Goal: Task Accomplishment & Management: Complete application form

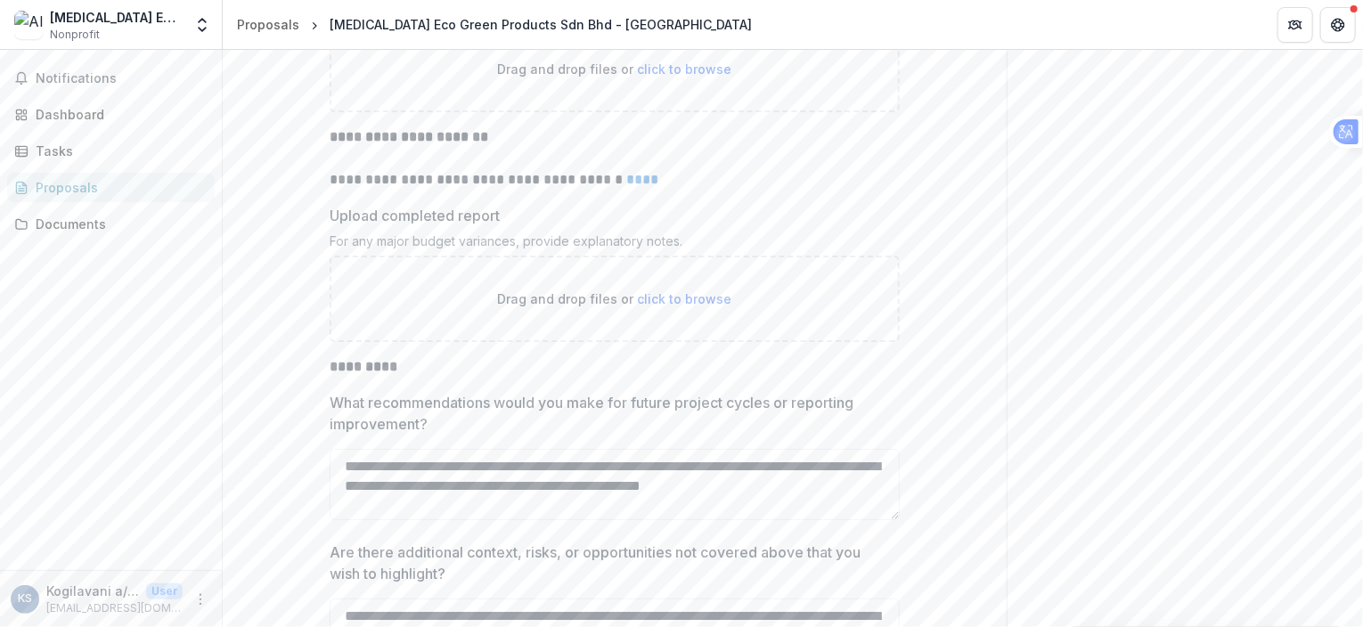
scroll to position [4586, 0]
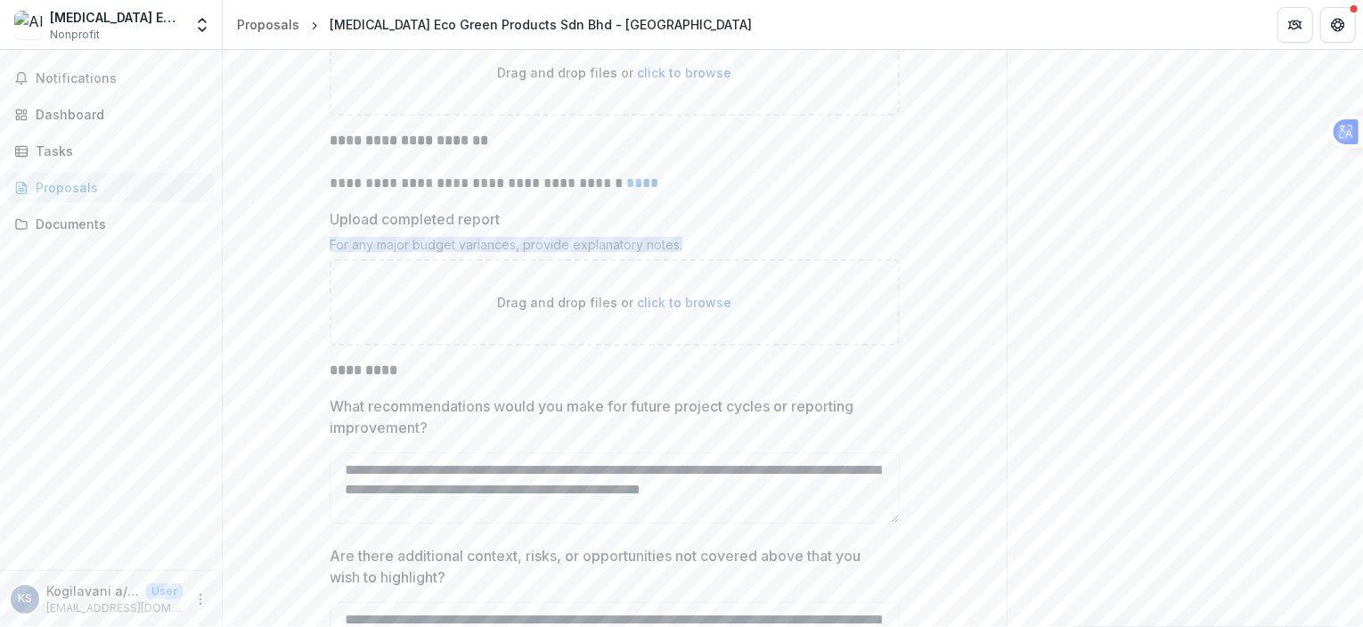
drag, startPoint x: 328, startPoint y: 290, endPoint x: 666, endPoint y: 297, distance: 338.6
click at [684, 259] on div "For any major budget variances, provide explanatory notes." at bounding box center [615, 248] width 570 height 22
drag, startPoint x: 664, startPoint y: 288, endPoint x: 648, endPoint y: 317, distance: 33.5
click at [648, 317] on icon at bounding box center [653, 318] width 18 height 18
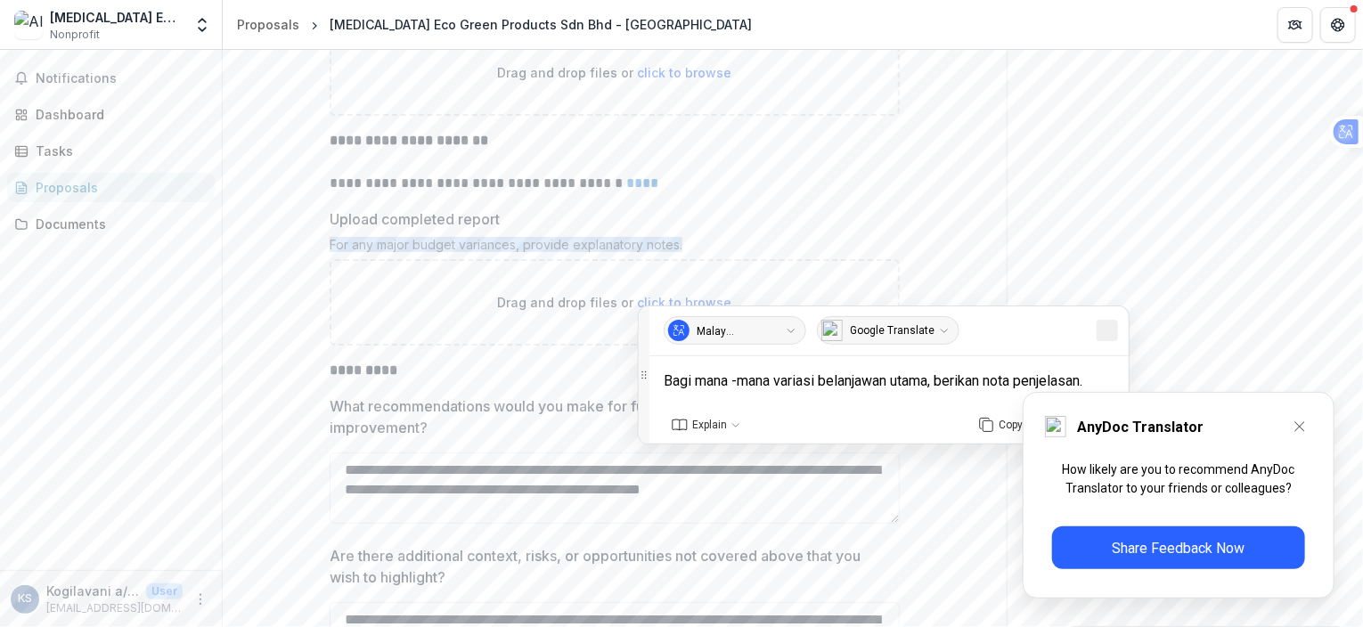
drag, startPoint x: 1119, startPoint y: 334, endPoint x: 1098, endPoint y: 336, distance: 20.6
click at [1120, 334] on div "Malay (Bahasa Melayu) English English Afrikaans Afrikaans Albanian Albanian Amh…" at bounding box center [888, 331] width 479 height 50
click at [1107, 327] on img at bounding box center [1108, 330] width 14 height 14
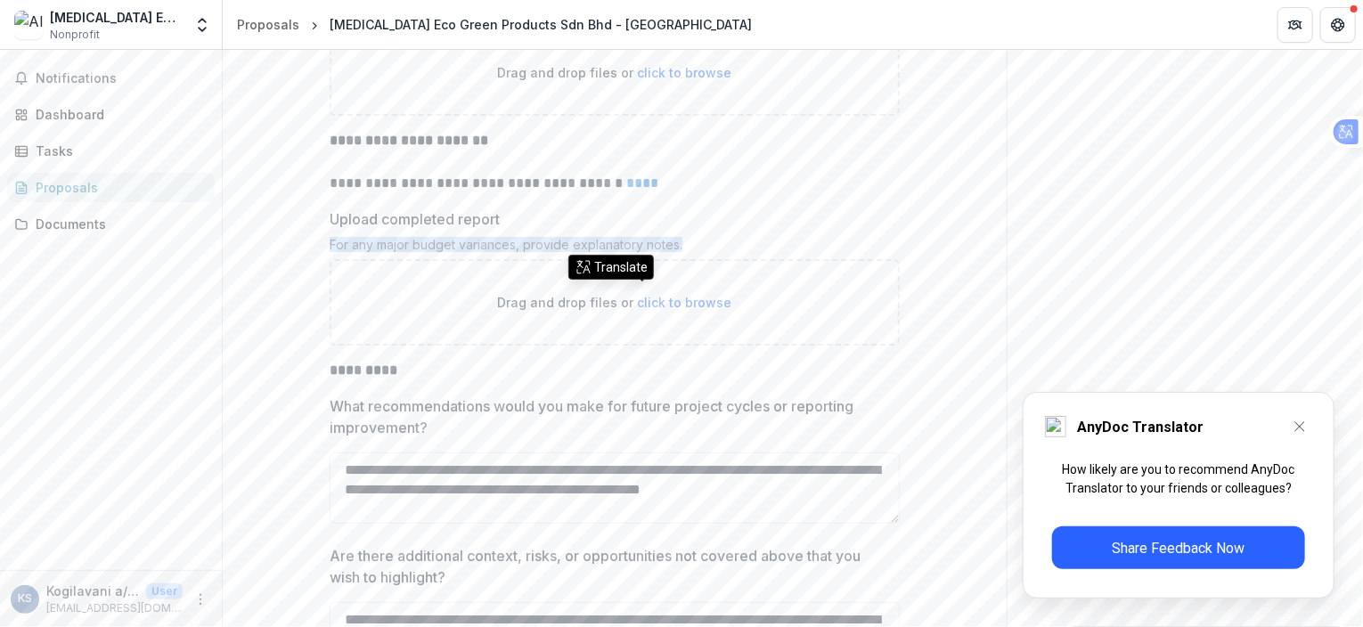
copy div "For any major budget variances, provide explanatory notes."
click at [852, 194] on p "**********" at bounding box center [615, 162] width 570 height 64
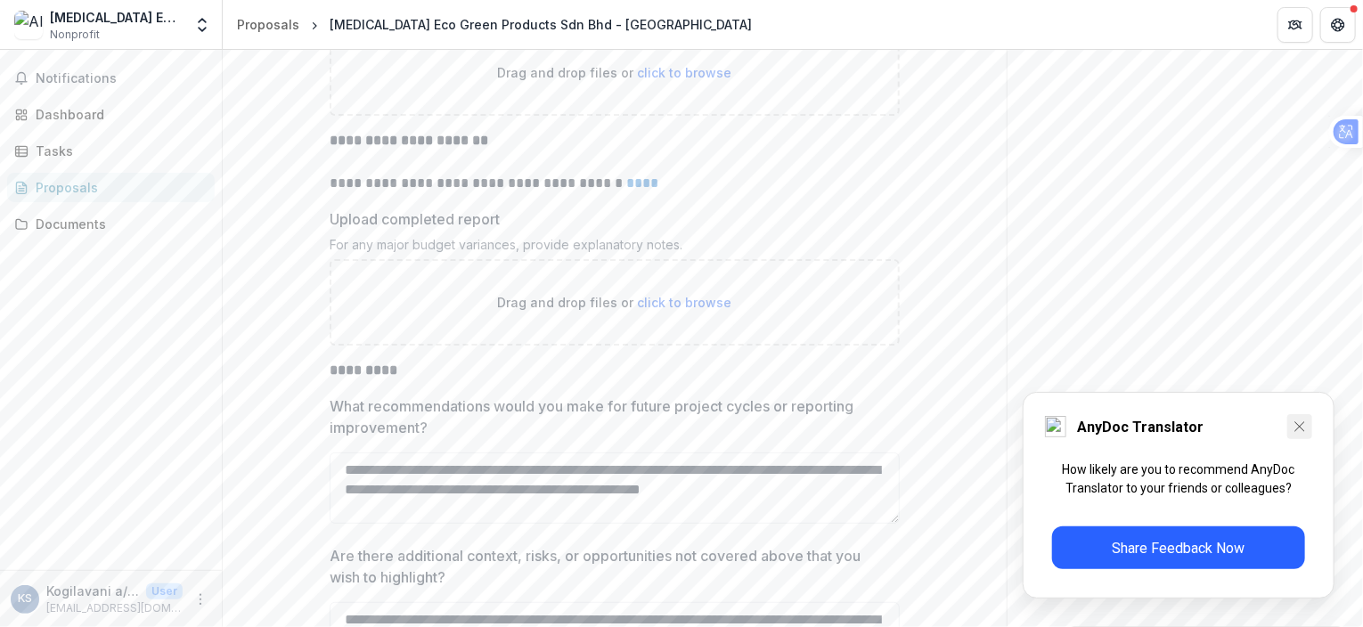
click at [1304, 423] on icon at bounding box center [1300, 427] width 18 height 18
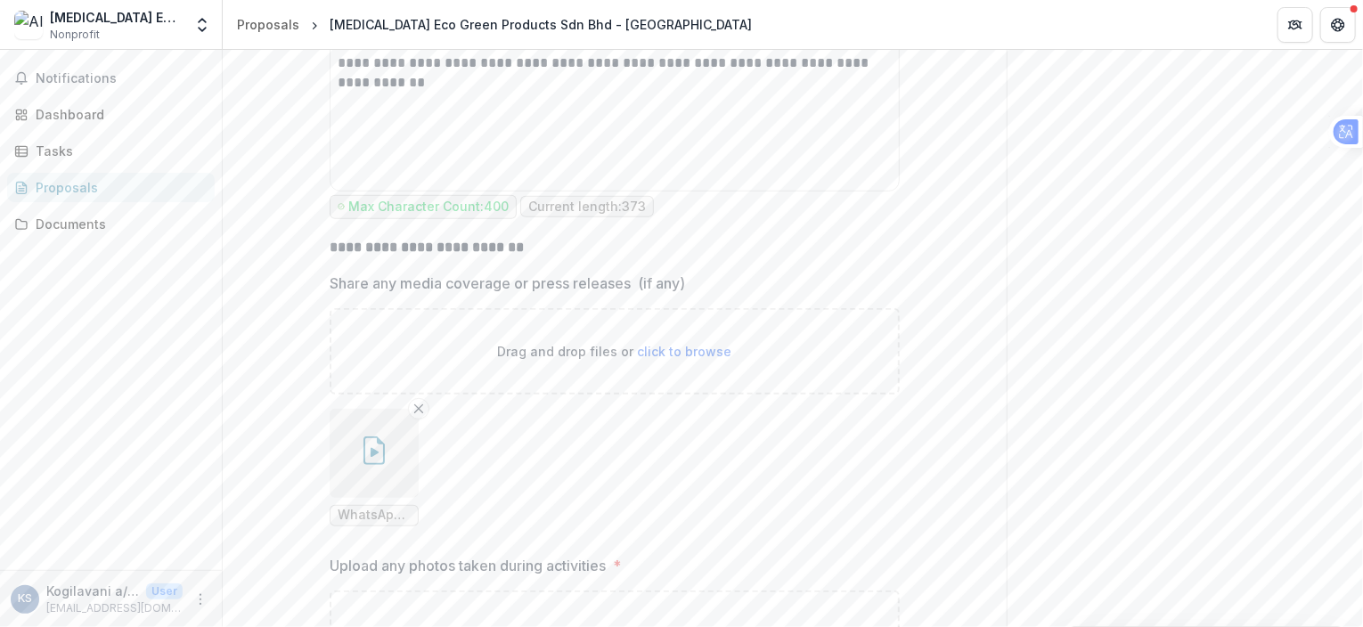
scroll to position [3696, 0]
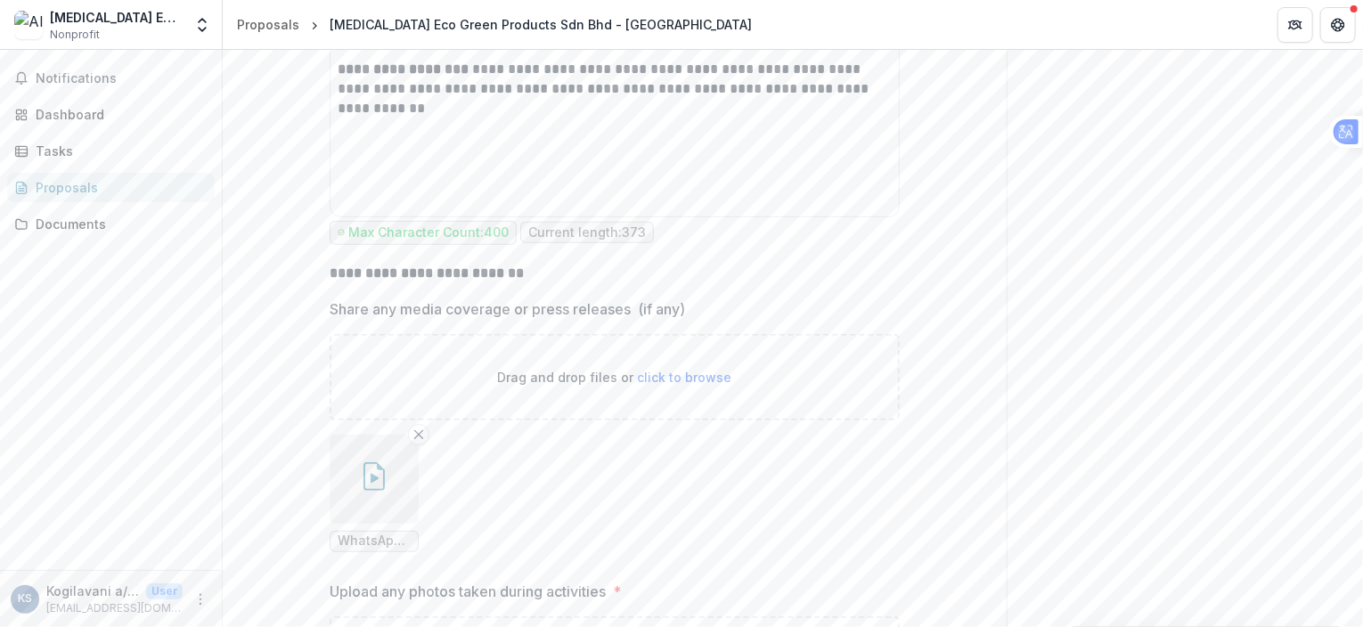
click at [678, 385] on span "click to browse" at bounding box center [685, 377] width 94 height 15
type input "**********"
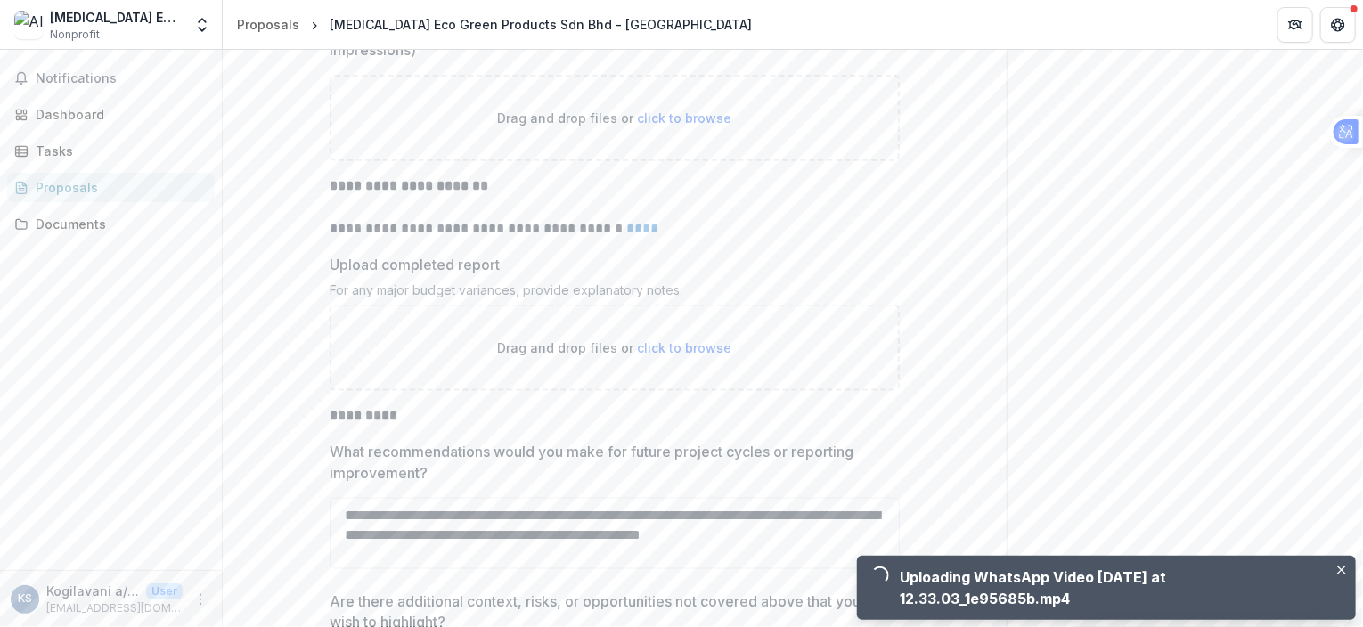
scroll to position [4586, 0]
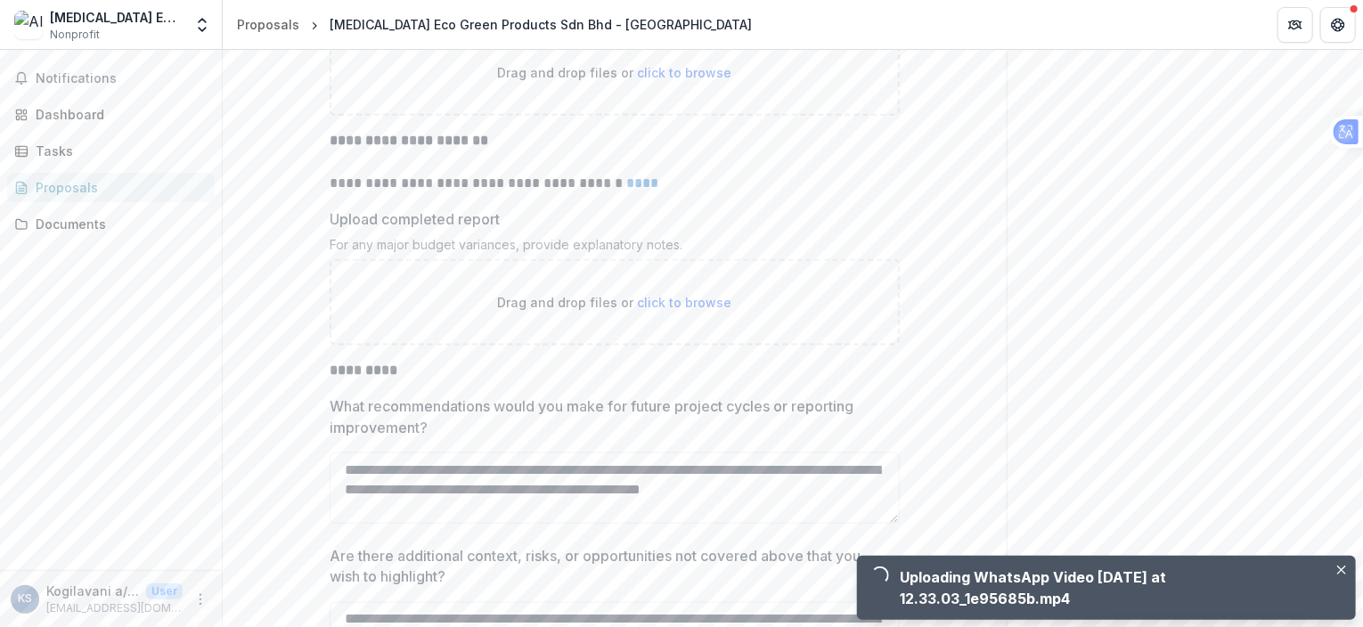
click at [691, 310] on span "click to browse" at bounding box center [685, 302] width 94 height 15
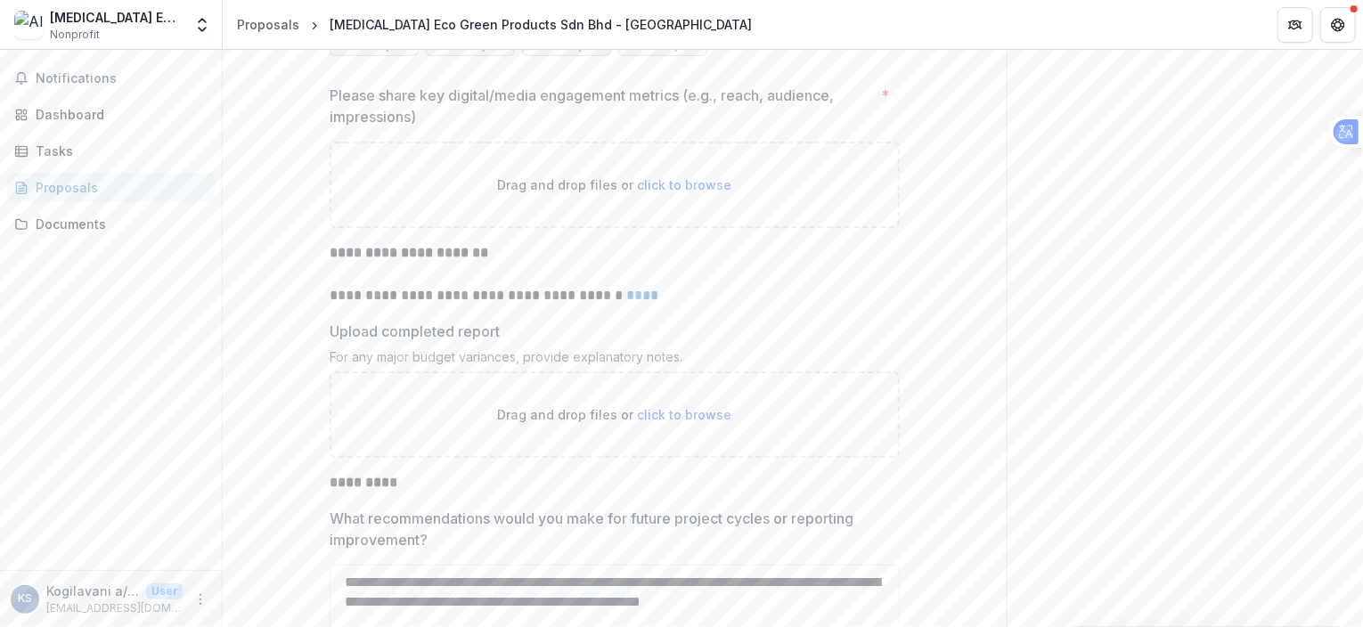
scroll to position [4408, 0]
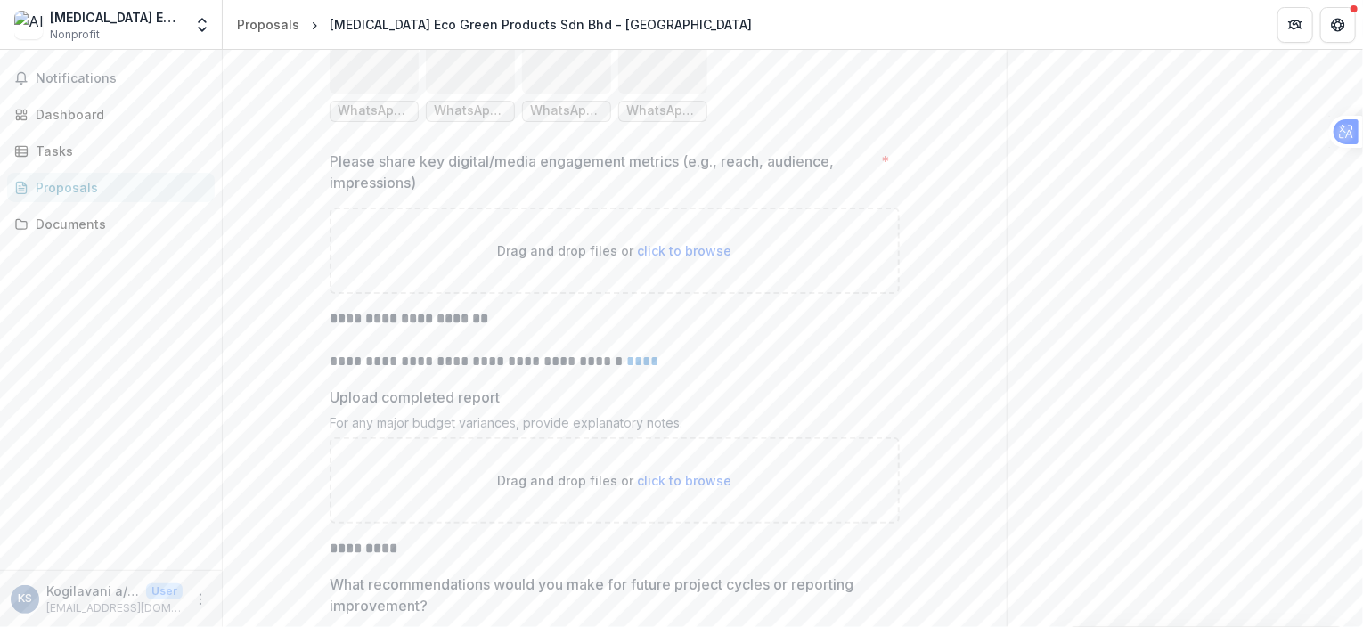
click at [644, 368] on link "****" at bounding box center [642, 361] width 32 height 13
click at [702, 258] on span "click to browse" at bounding box center [685, 250] width 94 height 15
type input "**********"
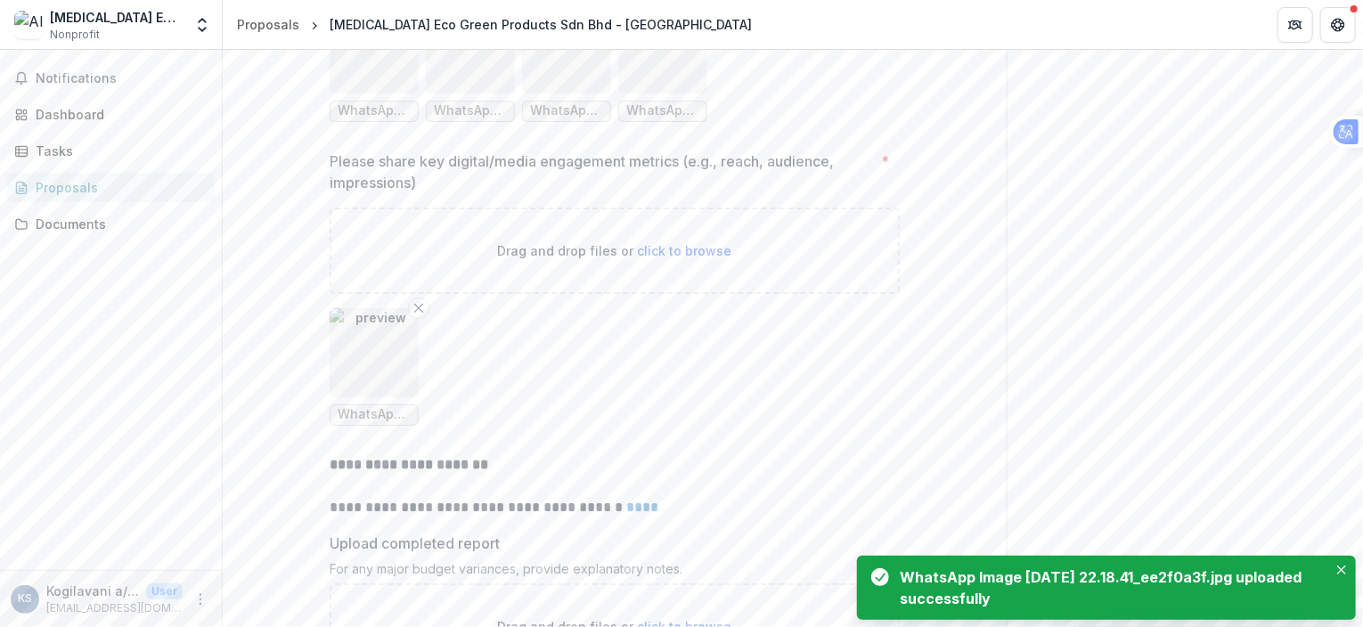
click at [638, 421] on ul "WhatsApp Image [DATE] 22.18.41_ee2f0a3f.jpg" at bounding box center [615, 367] width 570 height 118
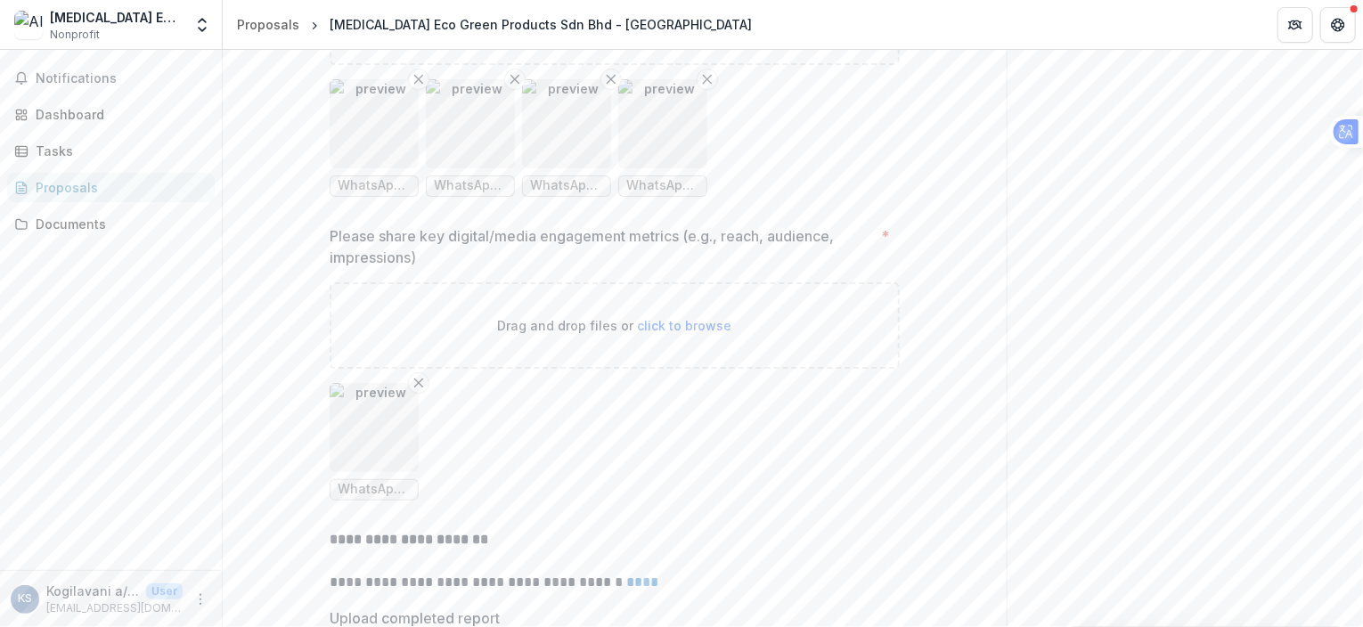
scroll to position [4319, 0]
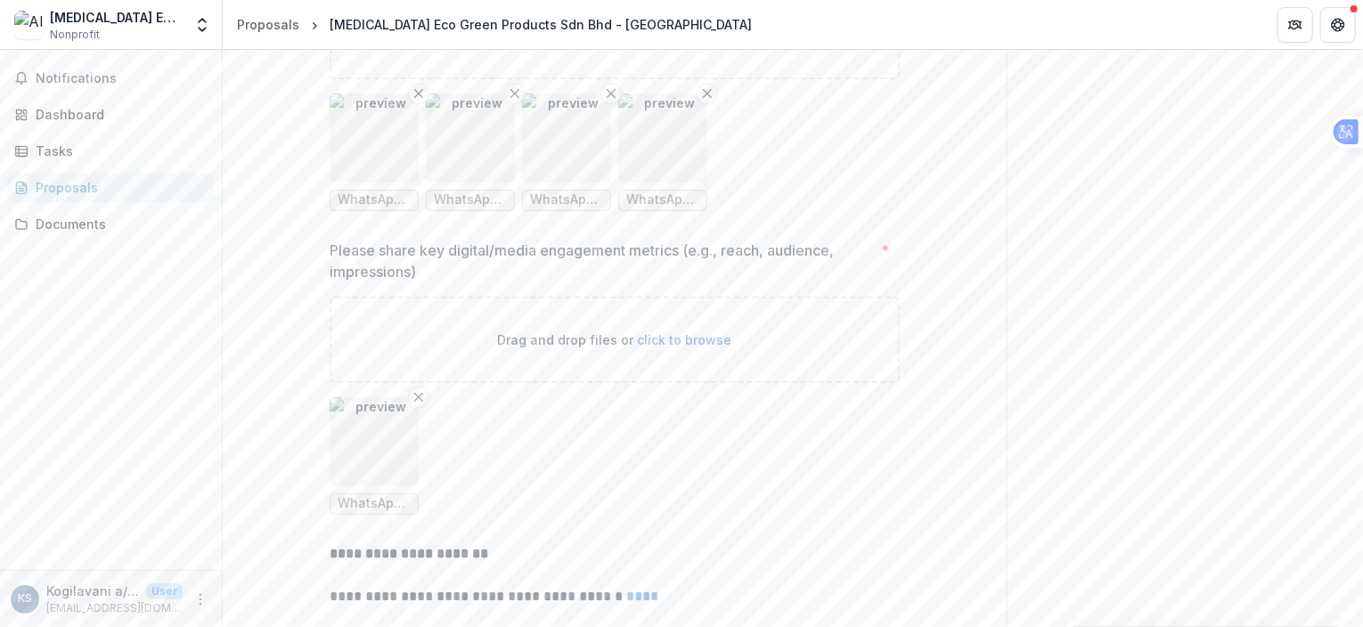
click at [693, 347] on span "click to browse" at bounding box center [685, 339] width 94 height 15
click at [690, 44] on span "click to browse" at bounding box center [685, 36] width 94 height 15
click at [703, 44] on span "click to browse" at bounding box center [685, 36] width 94 height 15
type input "**********"
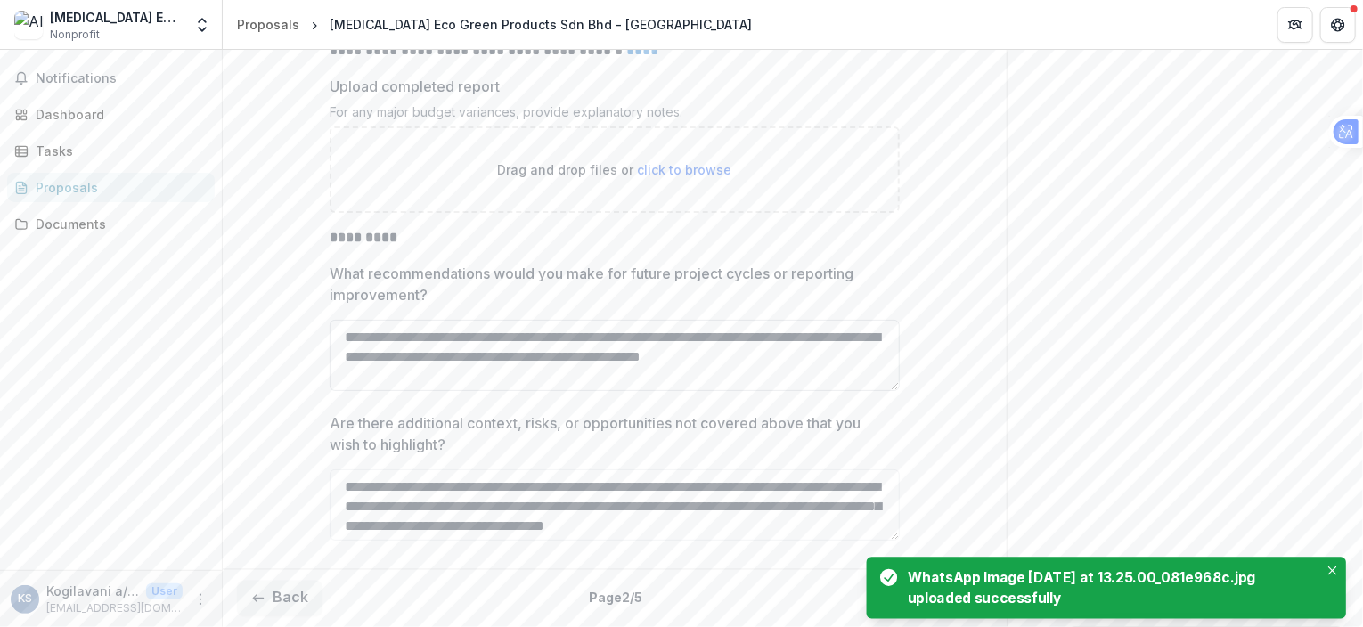
scroll to position [4911, 0]
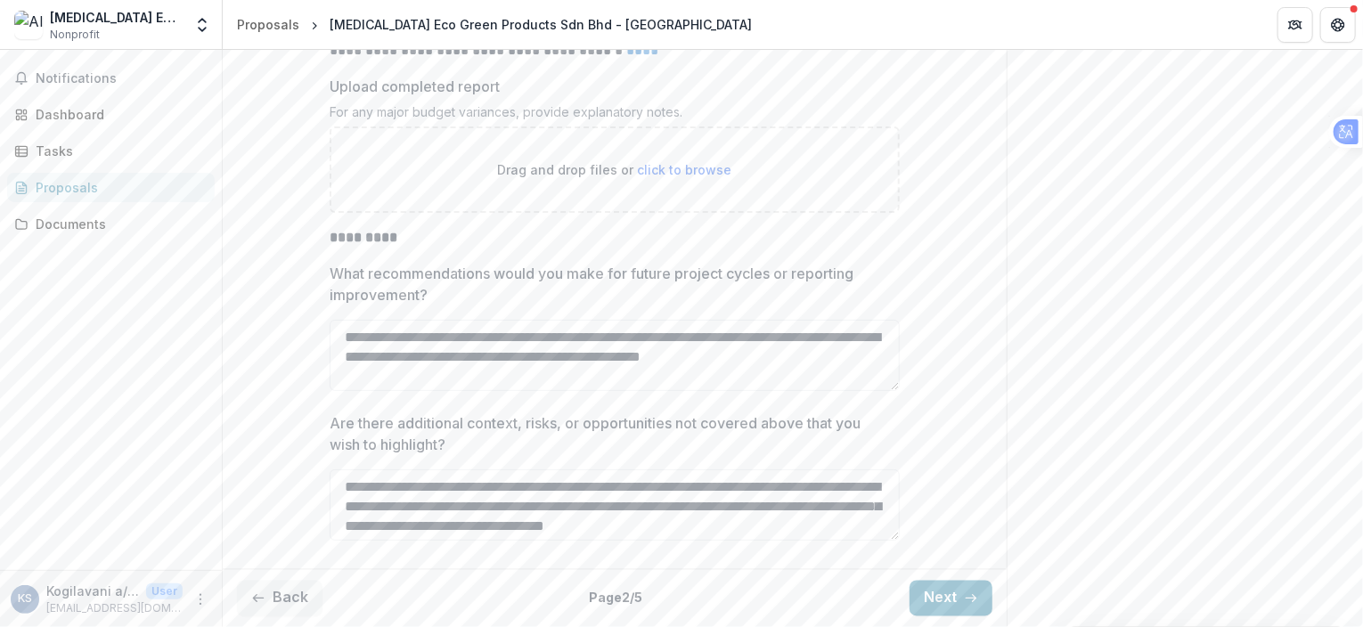
click at [688, 168] on span "click to browse" at bounding box center [685, 169] width 94 height 15
drag, startPoint x: 942, startPoint y: 589, endPoint x: 930, endPoint y: 592, distance: 12.1
click at [942, 590] on button "Next" at bounding box center [951, 599] width 83 height 36
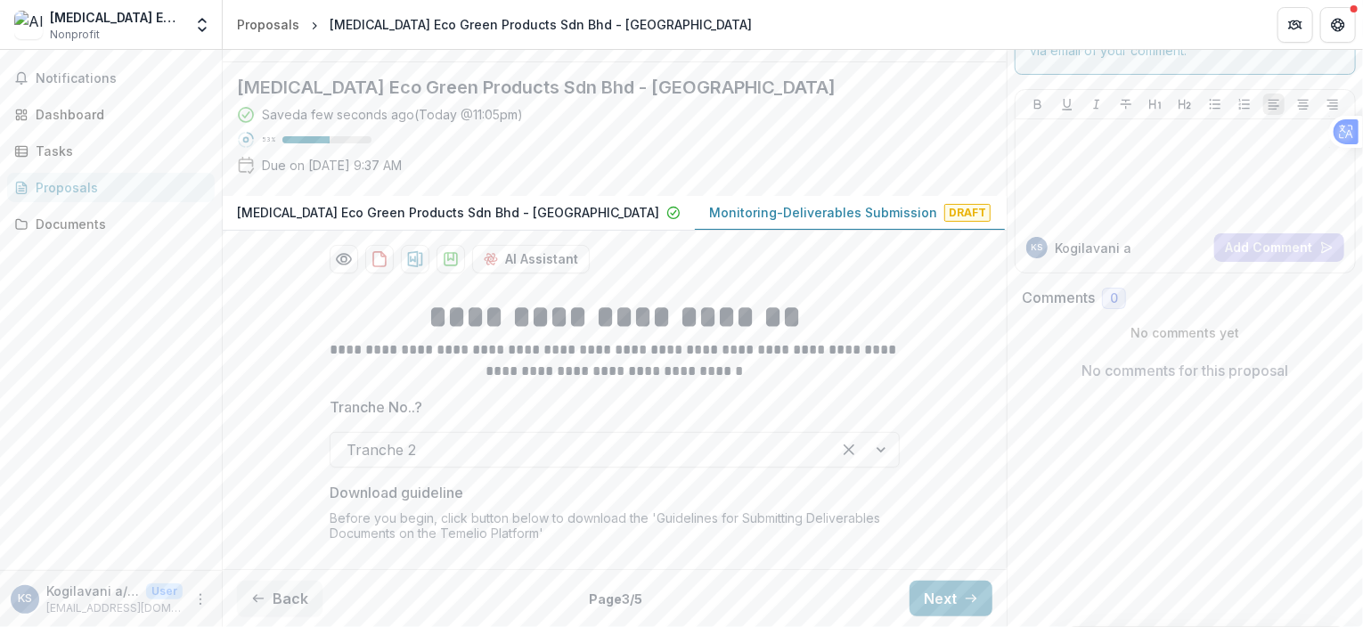
scroll to position [317, 0]
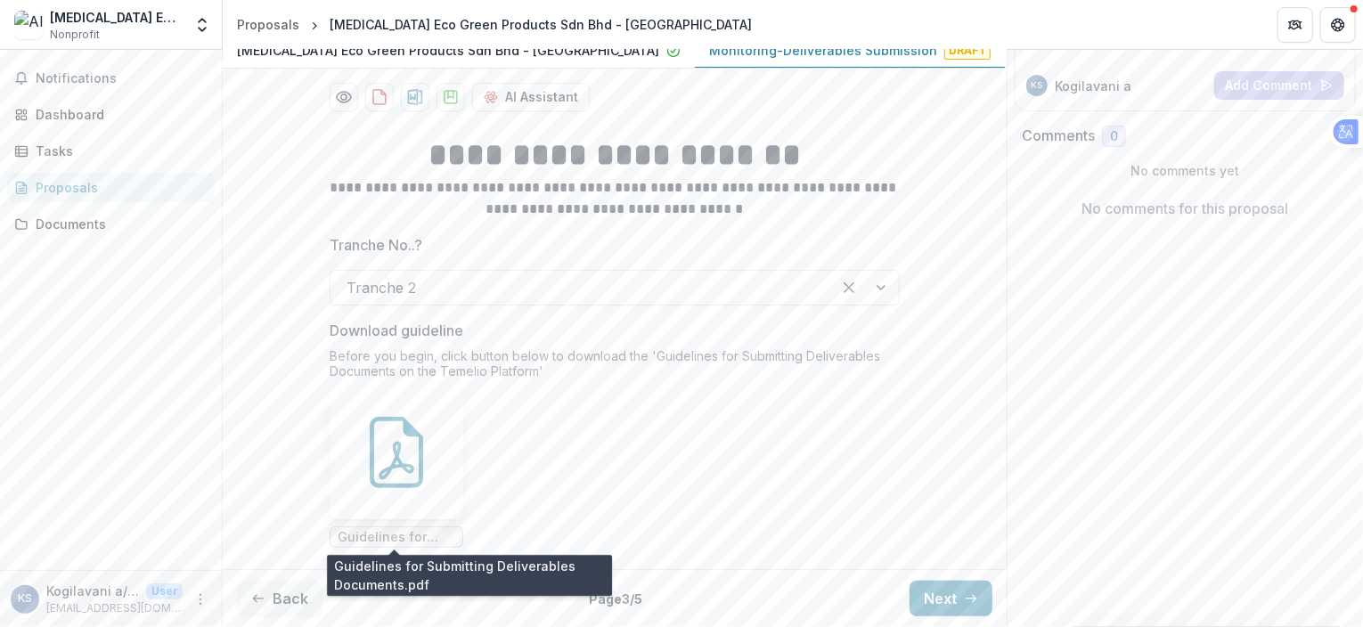
click at [424, 538] on span "Guidelines for Submitting Deliverables Documents.pdf" at bounding box center [397, 537] width 118 height 15
